Goal: Task Accomplishment & Management: Complete application form

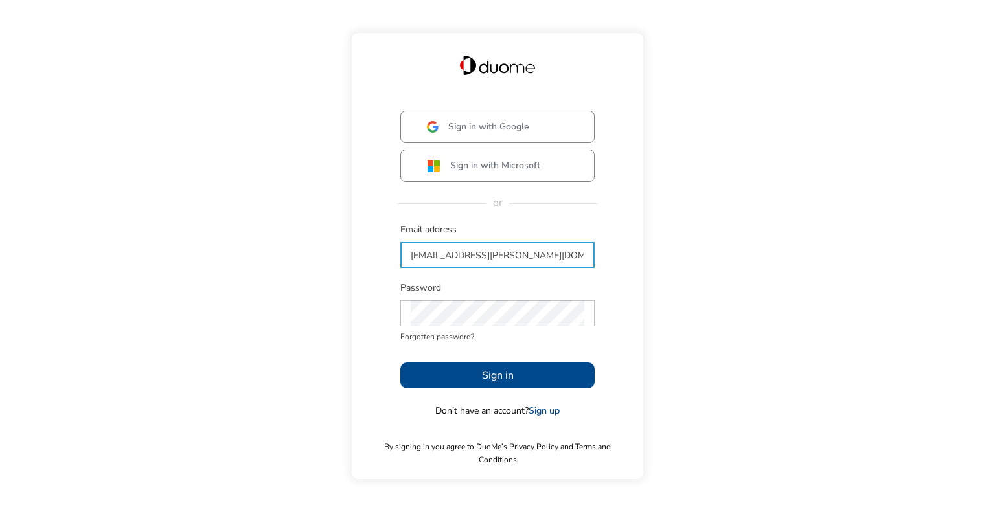
type input "[EMAIL_ADDRESS][PERSON_NAME][DOMAIN_NAME]"
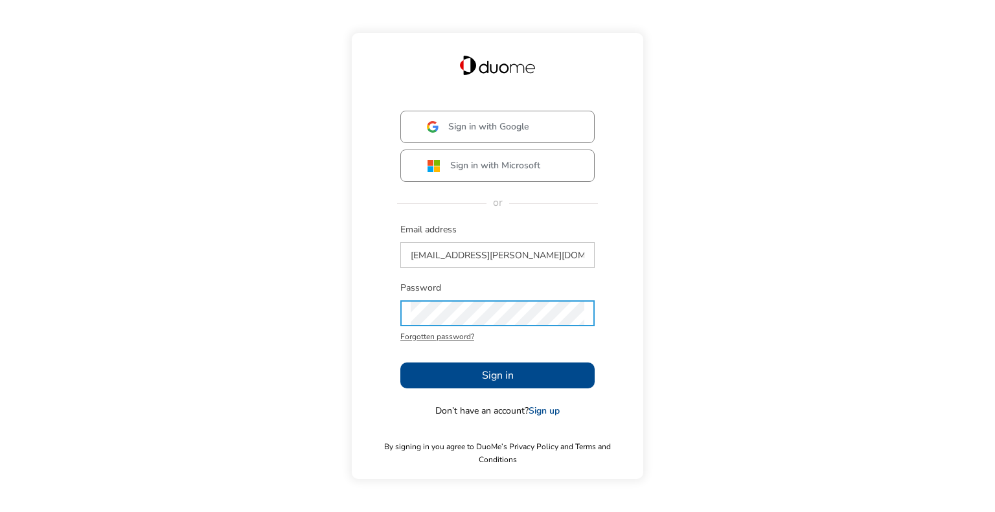
drag, startPoint x: 473, startPoint y: 336, endPoint x: 786, endPoint y: 354, distance: 313.9
click at [804, 334] on div "Sign in with Google Sign in with Microsoft or Email address [EMAIL_ADDRESS][PER…" at bounding box center [497, 256] width 995 height 512
click at [466, 384] on button "Sign in" at bounding box center [497, 376] width 194 height 26
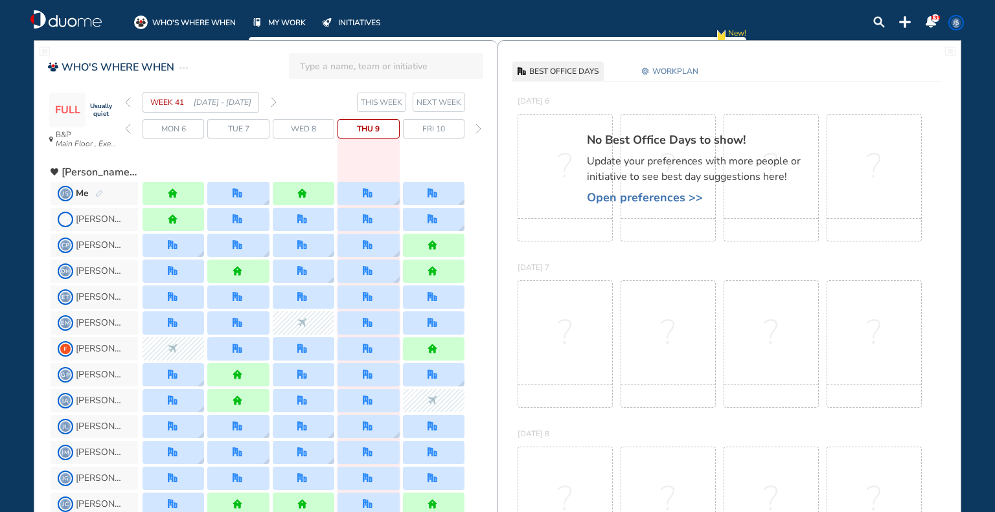
click at [628, 201] on span "Open preferences >>" at bounding box center [700, 197] width 227 height 13
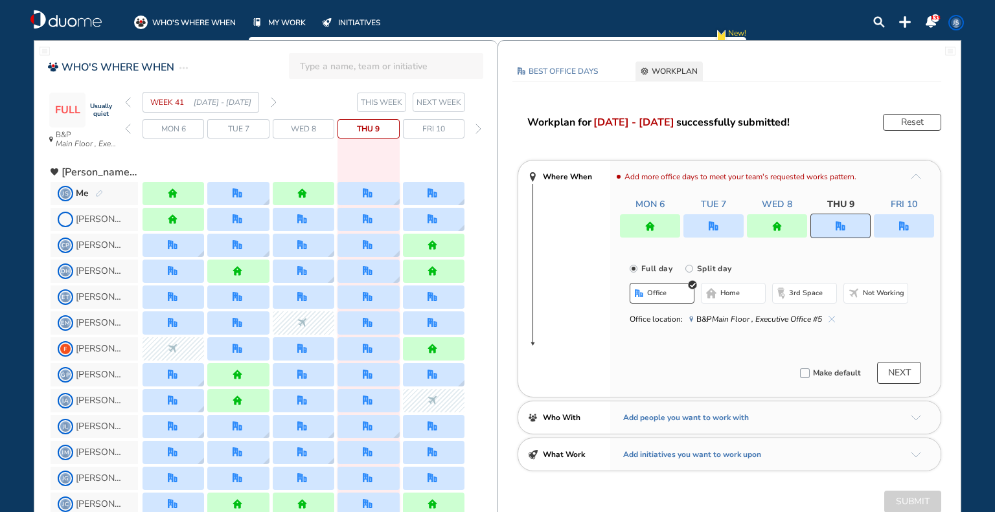
click at [430, 98] on span "NEXT WEEK" at bounding box center [438, 102] width 45 height 13
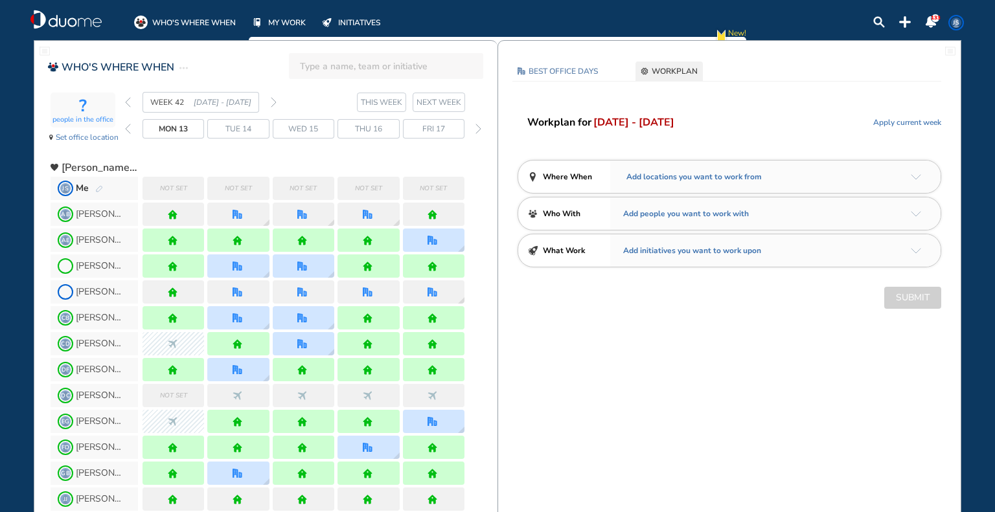
click at [606, 172] on header "Where When" at bounding box center [569, 177] width 82 height 32
click at [684, 183] on span "Add locations you want to work from" at bounding box center [692, 176] width 139 height 13
click at [929, 181] on div "Add locations you want to work from" at bounding box center [775, 177] width 330 height 32
click at [922, 172] on div "Add locations you want to work from" at bounding box center [775, 177] width 330 height 32
click at [146, 192] on div "Not set" at bounding box center [173, 188] width 62 height 23
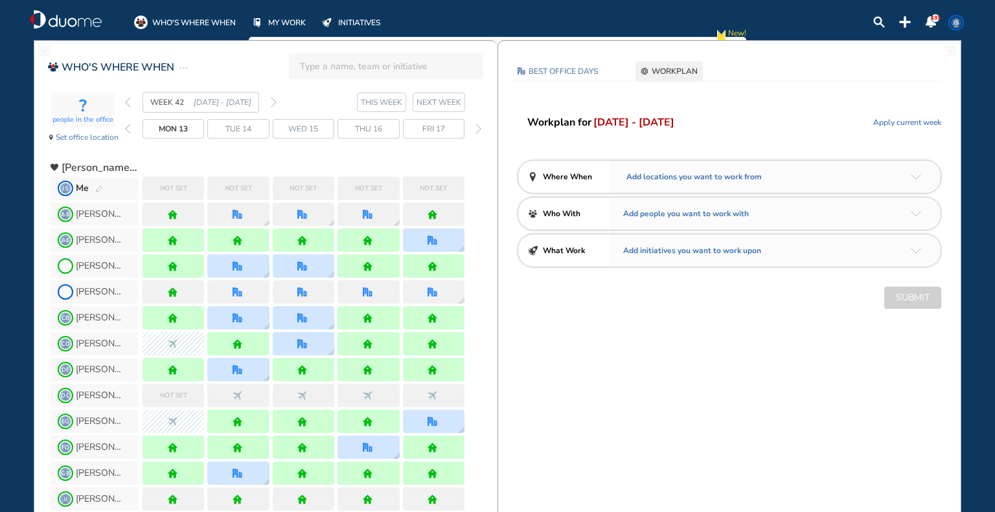
click at [718, 178] on span "Add locations you want to work from" at bounding box center [692, 176] width 139 height 13
click at [718, 177] on span "Add locations you want to work from" at bounding box center [692, 176] width 139 height 13
click at [913, 174] on img "arrow-down-a5b4c4" at bounding box center [915, 177] width 10 height 6
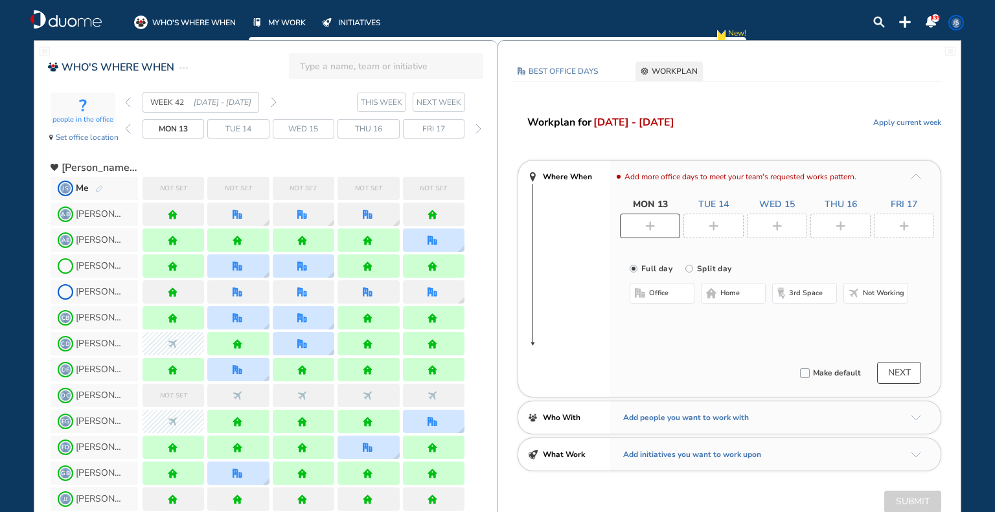
click at [913, 174] on img "arrow-up-a5b4c4" at bounding box center [915, 177] width 10 height 6
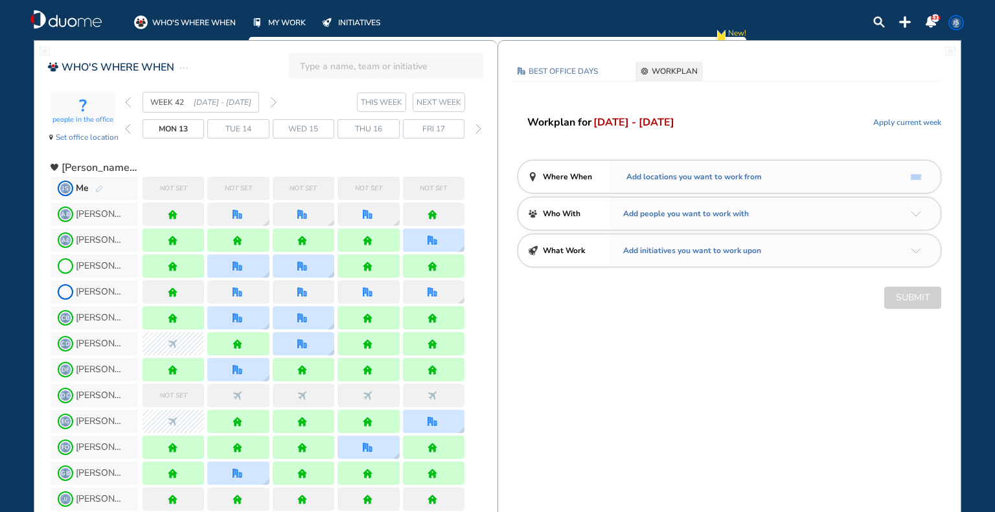
click at [920, 177] on div "Add locations you want to work from" at bounding box center [775, 177] width 330 height 32
drag, startPoint x: 915, startPoint y: 172, endPoint x: 920, endPoint y: 179, distance: 8.4
click at [915, 172] on div "Add locations you want to work from" at bounding box center [775, 177] width 330 height 32
drag, startPoint x: 825, startPoint y: 305, endPoint x: 808, endPoint y: 360, distance: 57.8
click at [826, 299] on div "BEST OFFICE DAYS WORKPLAN [DATE] No Location selected Set location Capacity NA …" at bounding box center [729, 197] width 462 height 271
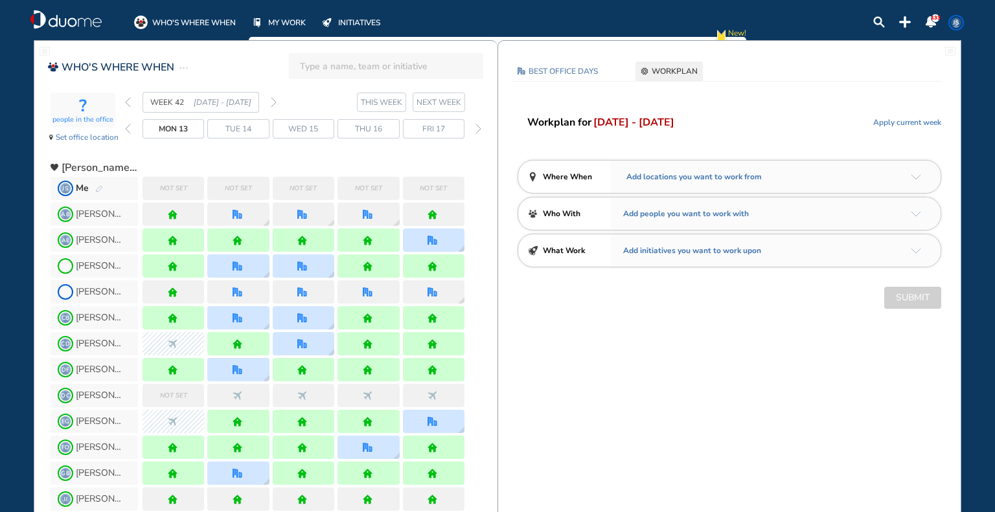
click at [916, 178] on img "arrow-down-a5b4c4" at bounding box center [915, 177] width 10 height 6
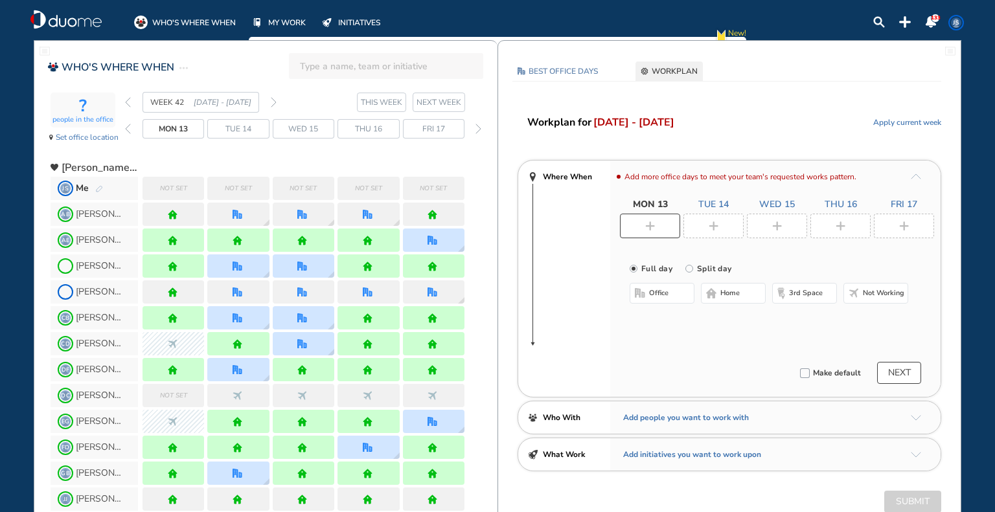
click at [872, 289] on span "Not working" at bounding box center [883, 293] width 41 height 10
click at [712, 225] on img "plus-rounded-bdbdbd" at bounding box center [713, 226] width 10 height 10
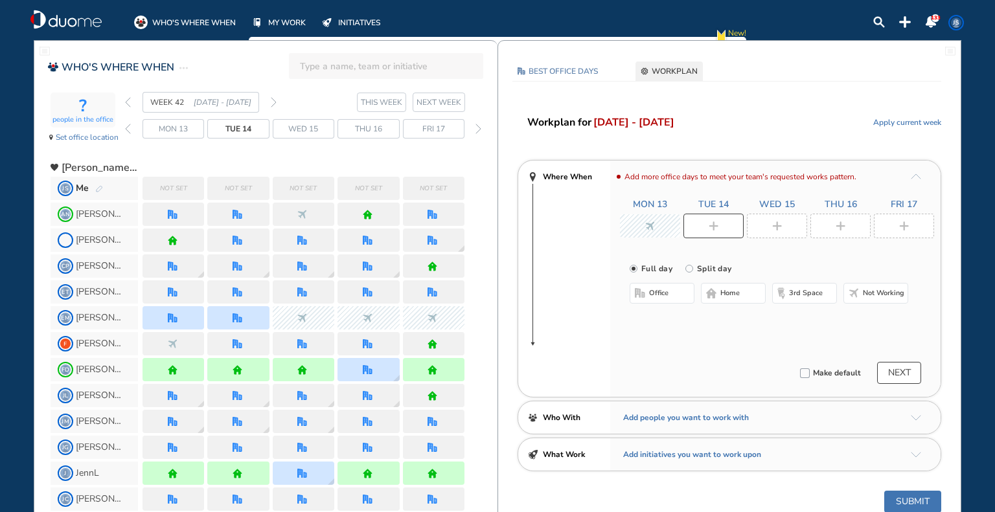
click at [669, 297] on button "office" at bounding box center [661, 293] width 65 height 21
click at [669, 321] on button "Select location" at bounding box center [664, 319] width 52 height 13
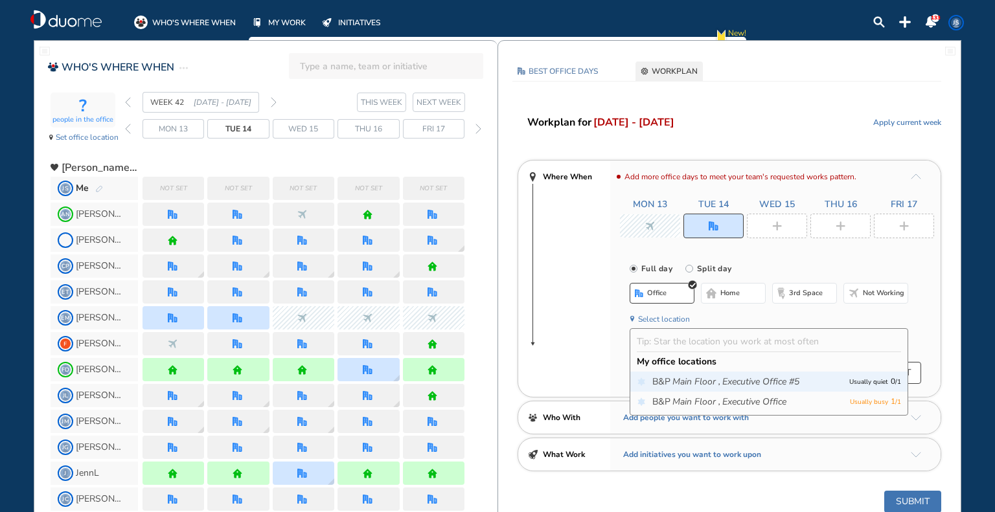
click at [670, 380] on span "B&P Main Floor , Executive Office #5" at bounding box center [747, 382] width 190 height 13
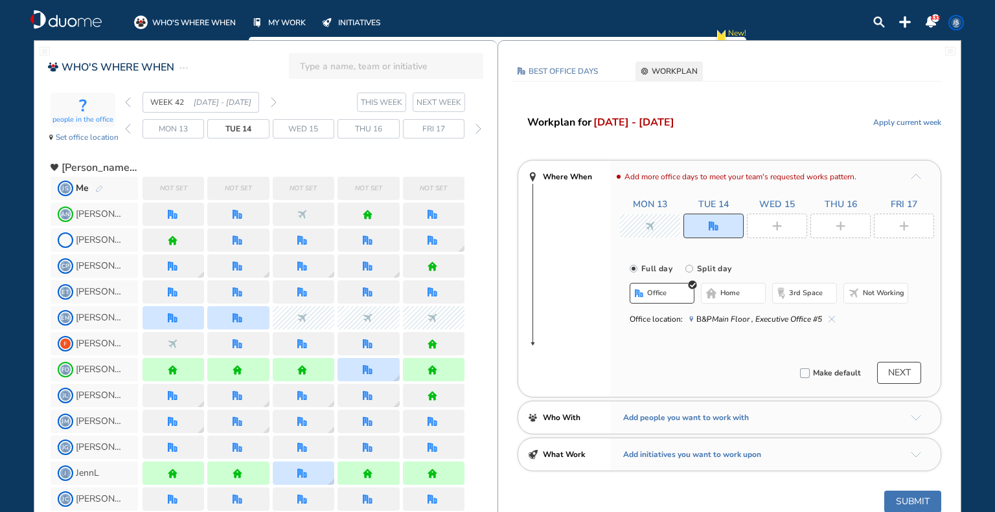
click at [787, 227] on div at bounding box center [777, 226] width 60 height 25
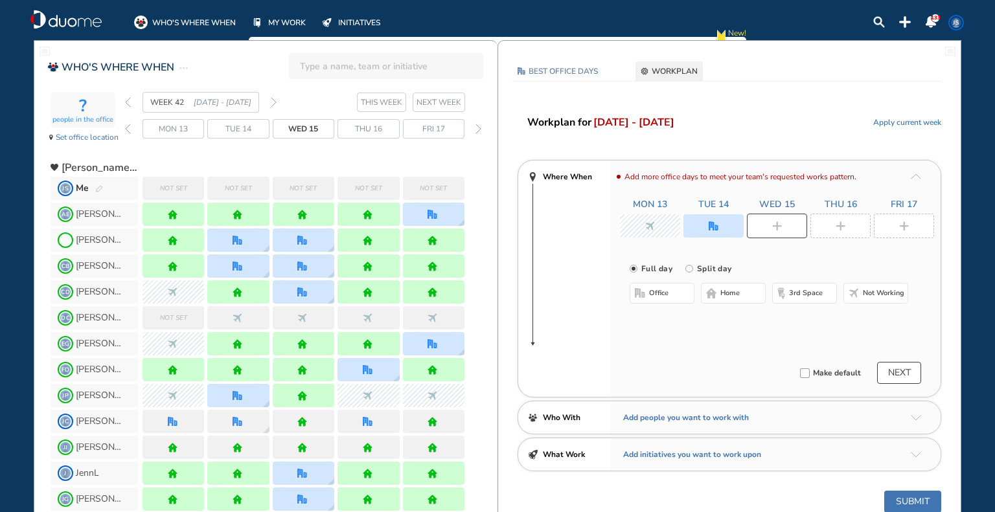
click at [727, 295] on span "home" at bounding box center [729, 293] width 19 height 10
click at [831, 222] on div at bounding box center [840, 226] width 60 height 25
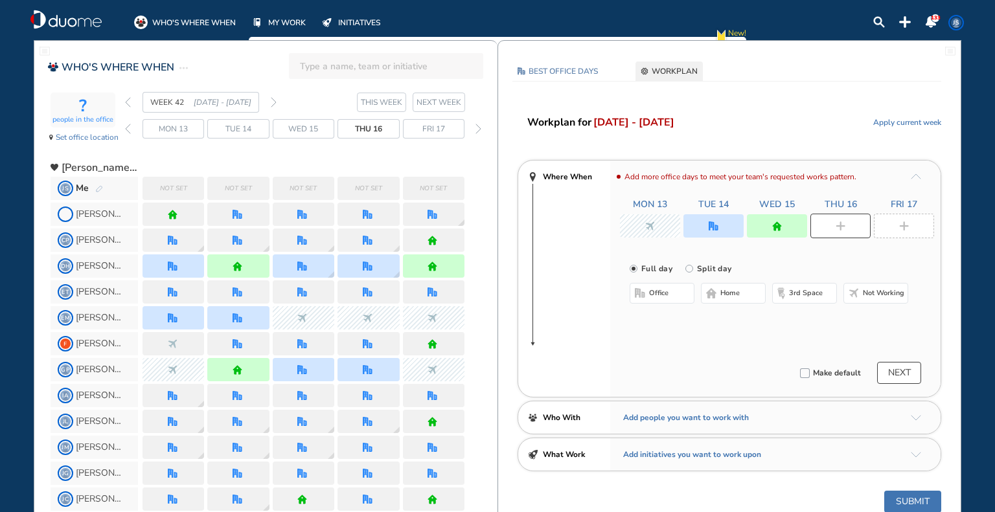
click at [718, 301] on button "home" at bounding box center [733, 293] width 65 height 21
click at [896, 225] on div at bounding box center [904, 226] width 60 height 25
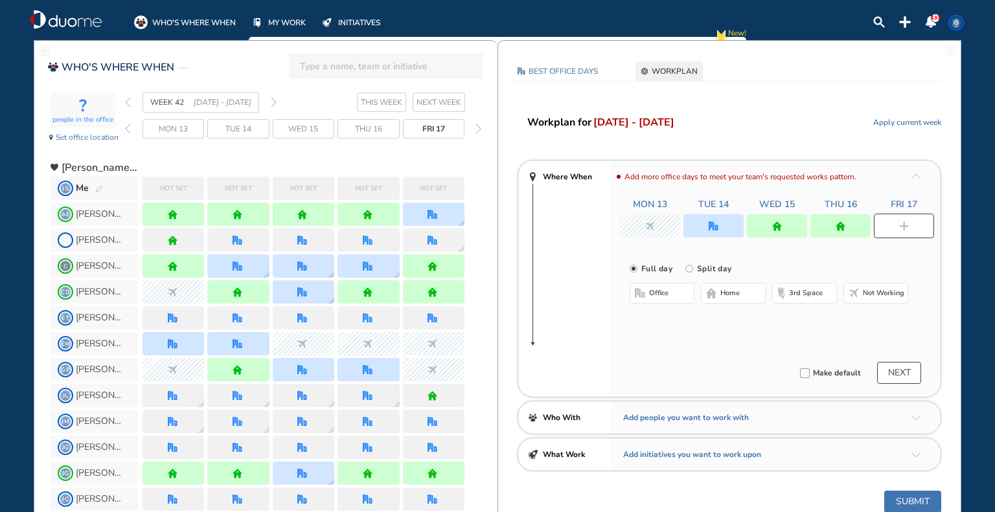
click at [650, 295] on span "office" at bounding box center [658, 293] width 19 height 10
click at [683, 319] on button "Select location" at bounding box center [664, 319] width 52 height 13
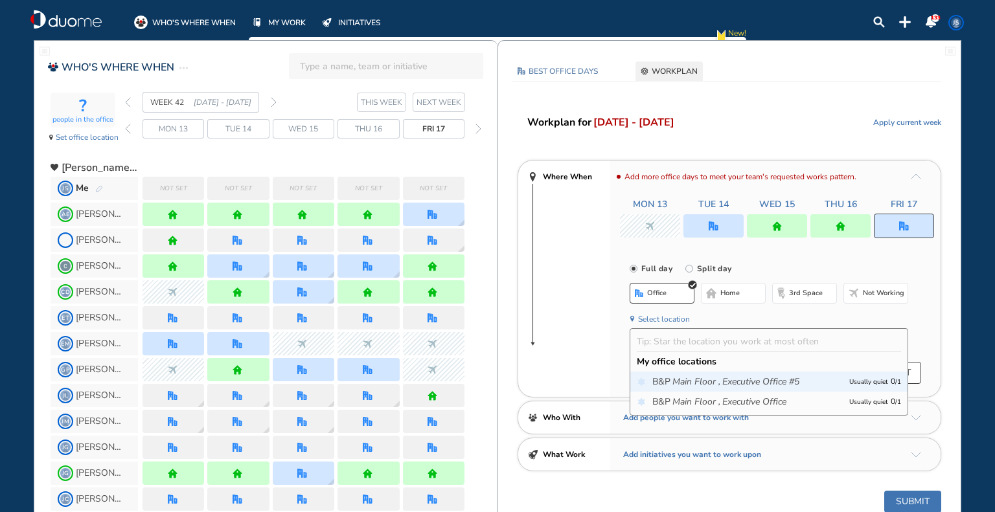
click at [679, 379] on icon "Main Floor ," at bounding box center [696, 382] width 48 height 13
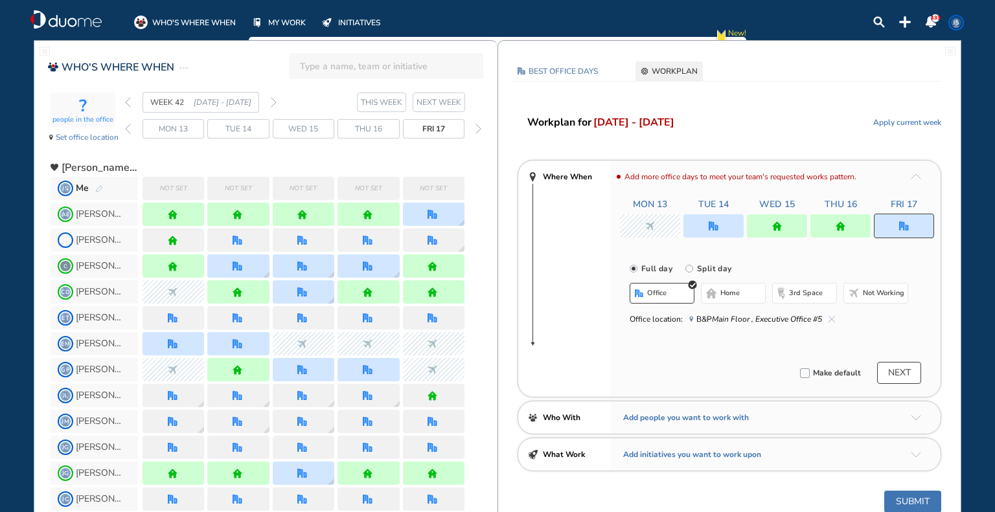
click at [901, 371] on button "NEXT" at bounding box center [899, 373] width 44 height 22
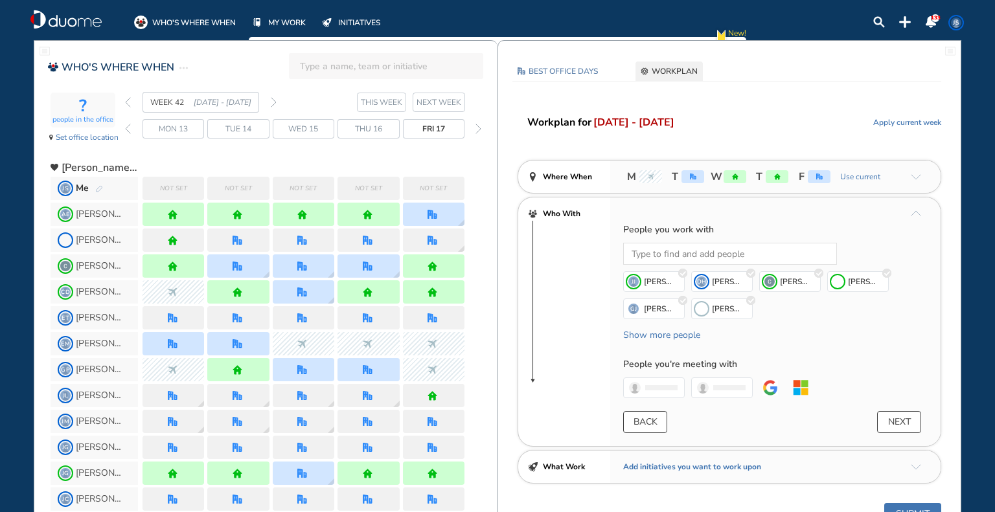
click at [898, 416] on button "NEXT" at bounding box center [899, 422] width 44 height 22
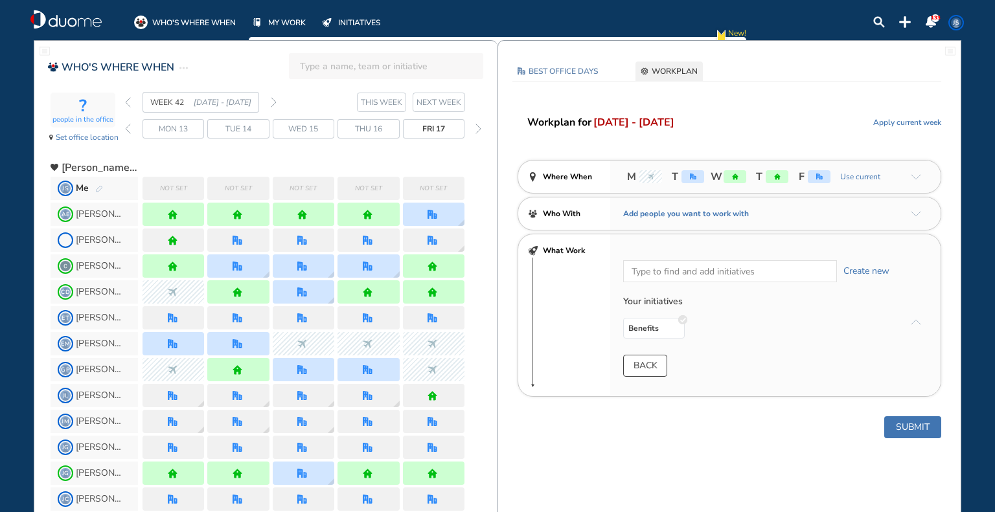
click at [911, 420] on button "Submit" at bounding box center [912, 427] width 57 height 22
